Goal: Find contact information: Find contact information

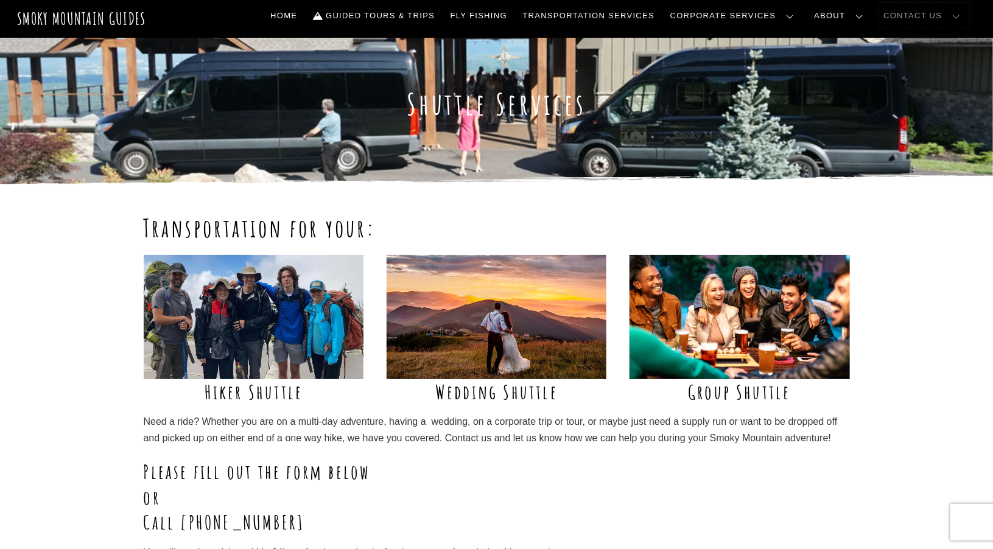
click at [949, 12] on link "Contact Us" at bounding box center [925, 16] width 91 height 26
click at [0, 0] on link "Contact Us" at bounding box center [0, 0] width 0 height 0
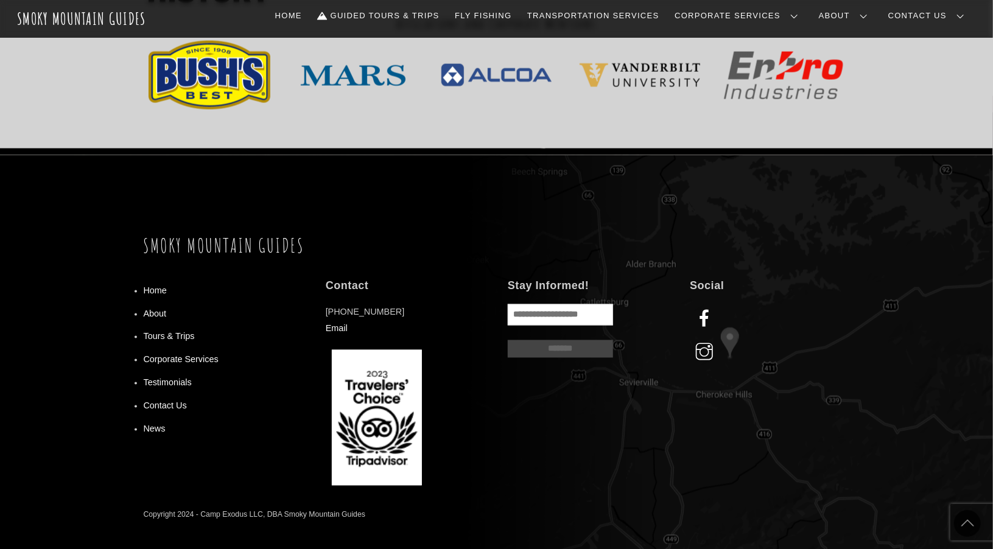
scroll to position [975, 0]
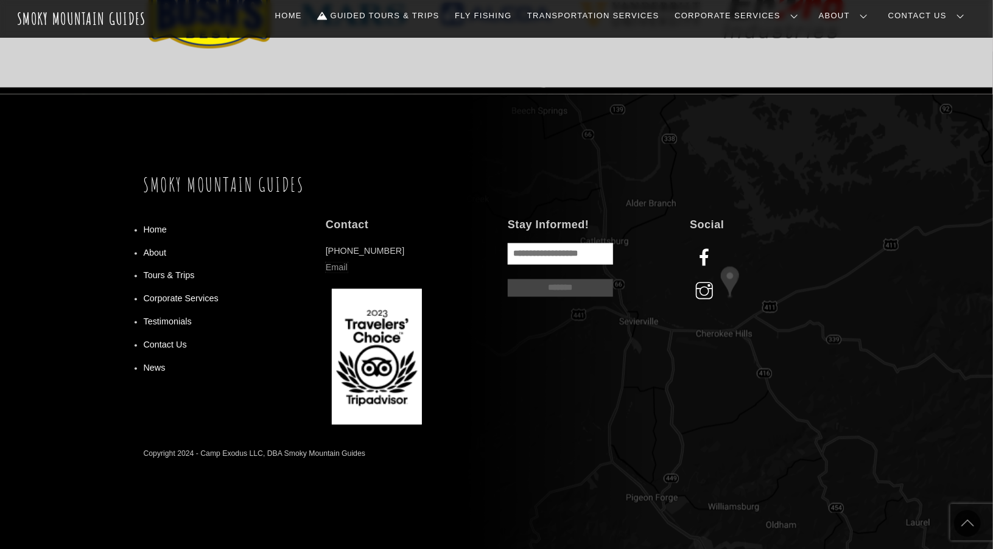
click at [335, 267] on link "Email" at bounding box center [337, 268] width 22 height 10
click at [336, 273] on link "Email" at bounding box center [337, 268] width 22 height 10
click at [339, 269] on link "Email" at bounding box center [337, 268] width 22 height 10
click at [328, 270] on link "Email" at bounding box center [337, 268] width 22 height 10
